Goal: Task Accomplishment & Management: Complete application form

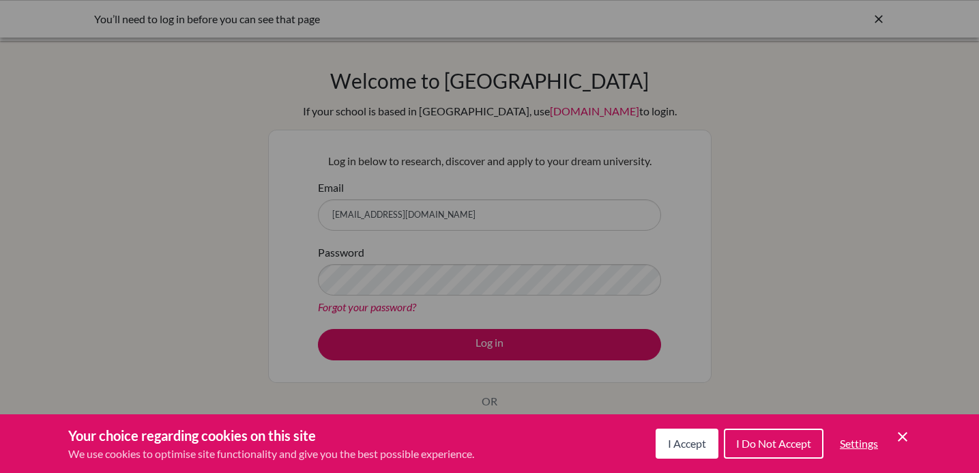
click at [687, 440] on span "I Accept" at bounding box center [687, 442] width 38 height 13
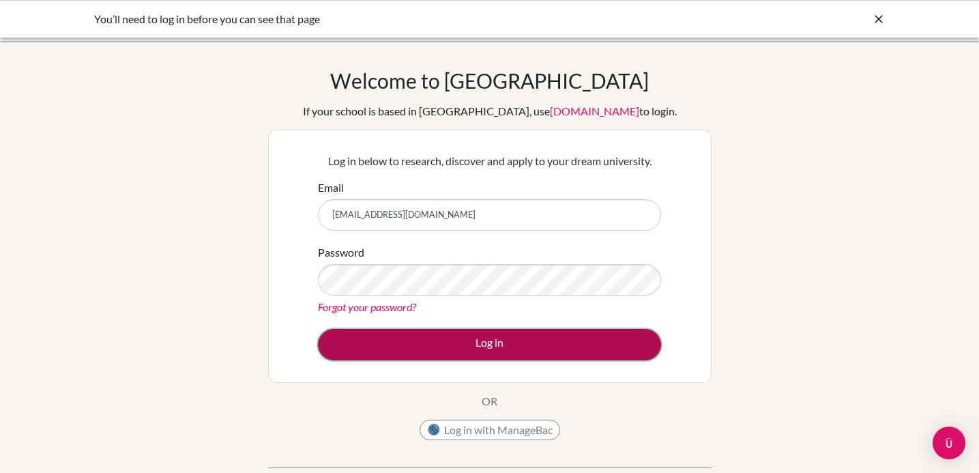
click at [539, 349] on button "Log in" at bounding box center [489, 344] width 343 height 31
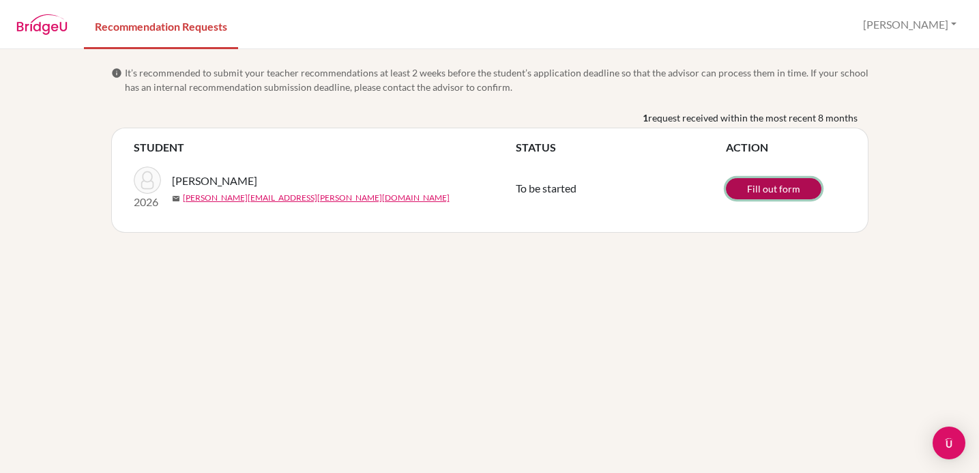
click at [790, 190] on link "Fill out form" at bounding box center [773, 188] width 95 height 21
